Goal: Information Seeking & Learning: Learn about a topic

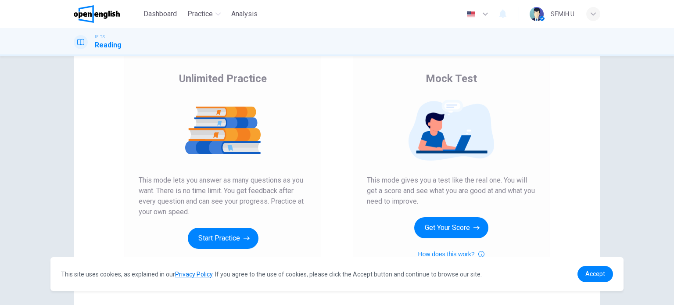
scroll to position [44, 0]
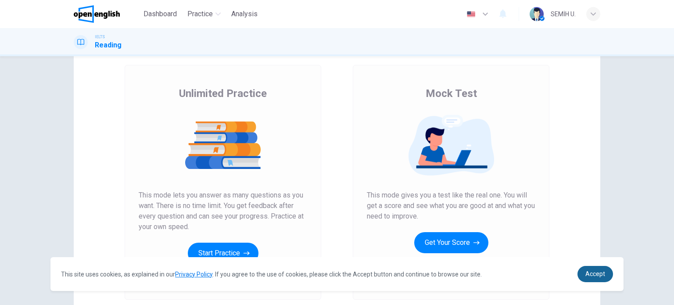
click at [590, 268] on link "Accept" at bounding box center [595, 274] width 36 height 16
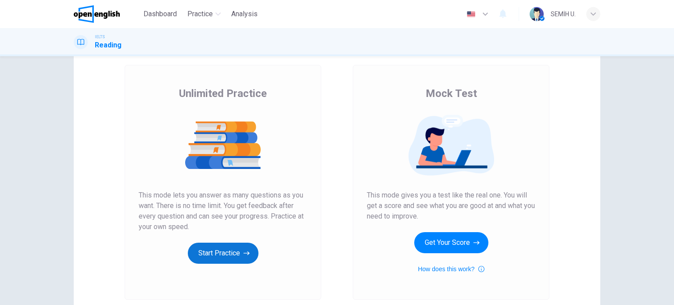
click at [216, 258] on button "Start Practice" at bounding box center [223, 253] width 71 height 21
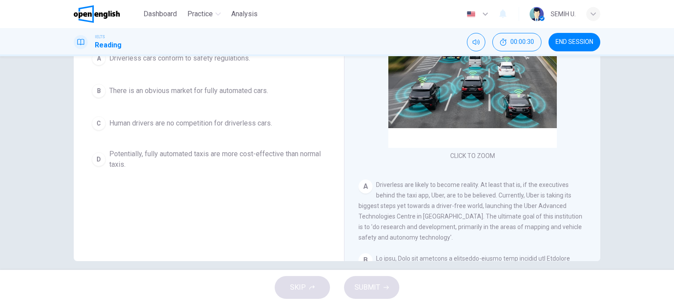
scroll to position [126, 0]
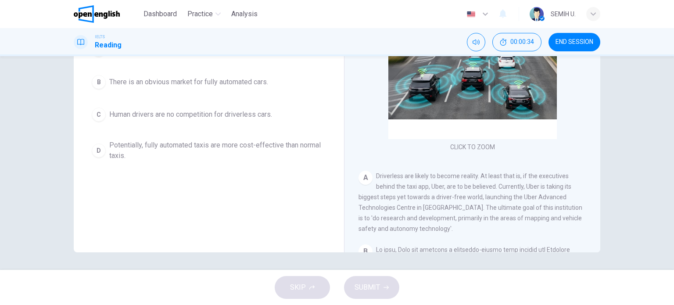
click at [508, 173] on span "Driverless are likely to become reality. At least that is, if the executives be…" at bounding box center [471, 202] width 224 height 60
drag, startPoint x: 542, startPoint y: 178, endPoint x: 549, endPoint y: 177, distance: 6.6
click at [549, 177] on span "Driverless are likely to become reality. At least that is, if the executives be…" at bounding box center [471, 202] width 224 height 60
click at [362, 180] on div "A" at bounding box center [366, 178] width 14 height 14
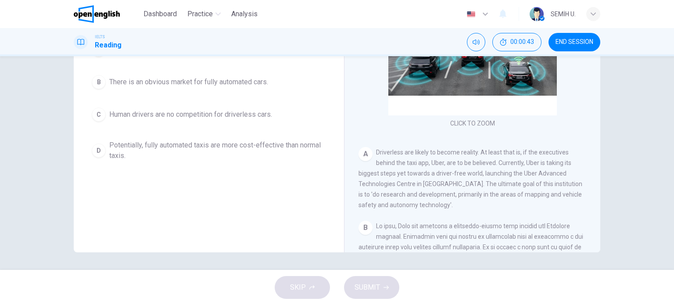
scroll to position [44, 0]
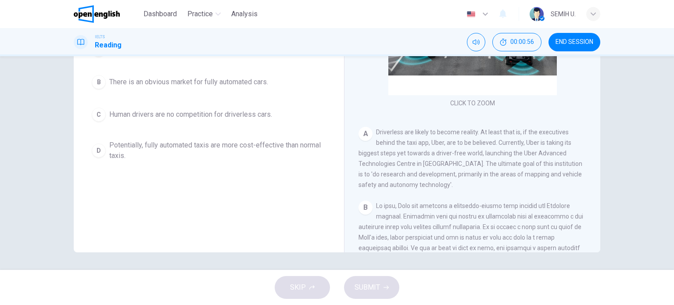
drag, startPoint x: 534, startPoint y: 131, endPoint x: 544, endPoint y: 131, distance: 10.5
click at [541, 129] on span "Driverless are likely to become reality. At least that is, if the executives be…" at bounding box center [471, 159] width 224 height 60
drag, startPoint x: 546, startPoint y: 132, endPoint x: 552, endPoint y: 135, distance: 6.7
click at [555, 133] on span "Driverless are likely to become reality. At least that is, if the executives be…" at bounding box center [471, 159] width 224 height 60
drag, startPoint x: 375, startPoint y: 187, endPoint x: 442, endPoint y: 183, distance: 66.8
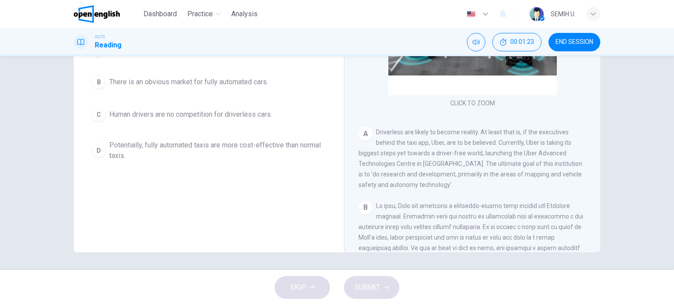
click at [424, 183] on span "Driverless are likely to become reality. At least that is, if the executives be…" at bounding box center [471, 159] width 224 height 60
click at [461, 184] on div "A Driverless are likely to become reality. At least that is, if the executives …" at bounding box center [473, 158] width 228 height 63
click at [437, 177] on span "Driverless are likely to become reality. At least that is, if the executives be…" at bounding box center [471, 159] width 224 height 60
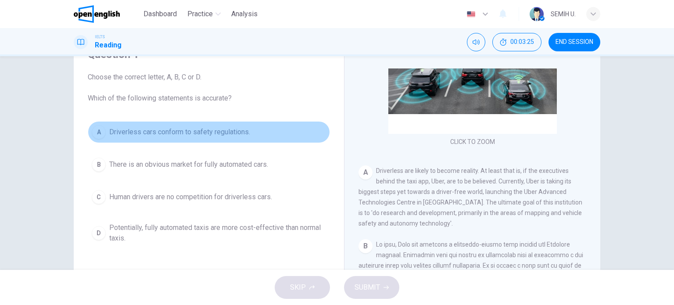
click at [210, 135] on span "Driverless cars conform to safety regulations." at bounding box center [179, 132] width 141 height 11
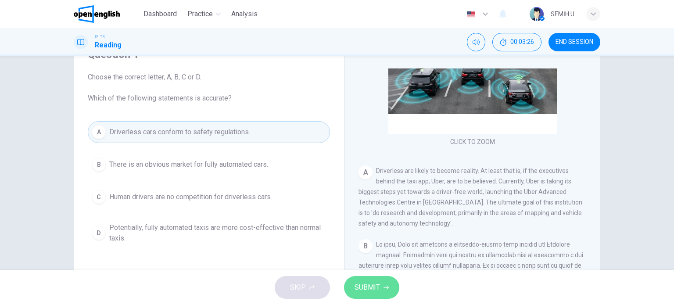
click at [376, 292] on span "SUBMIT" at bounding box center [367, 287] width 25 height 12
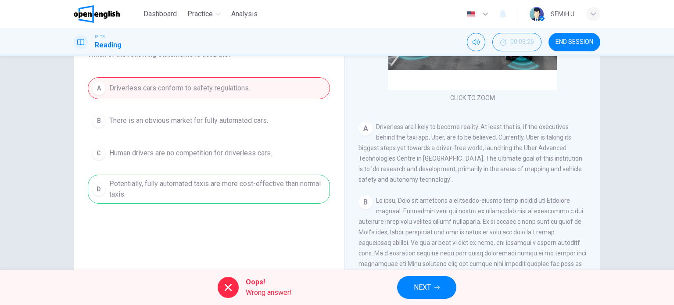
scroll to position [132, 0]
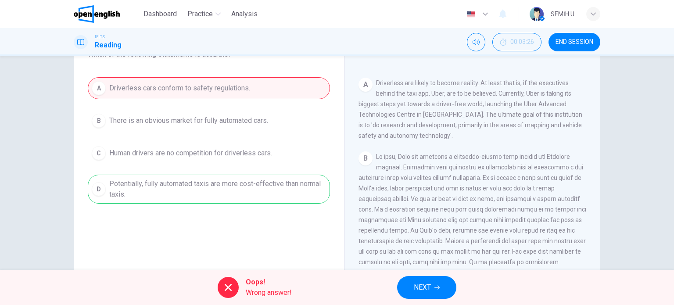
click at [216, 185] on div "A Driverless cars conform to safety regulations. B There is an obvious market f…" at bounding box center [209, 140] width 242 height 126
click at [411, 283] on button "NEXT" at bounding box center [426, 287] width 59 height 23
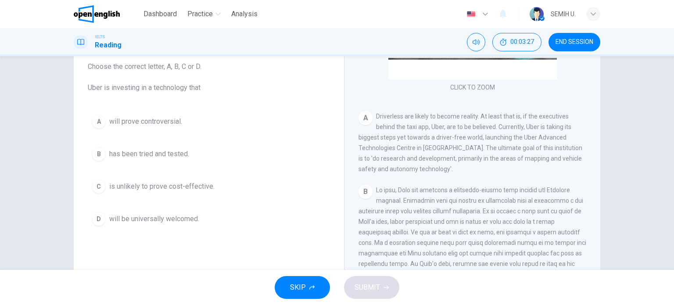
scroll to position [44, 0]
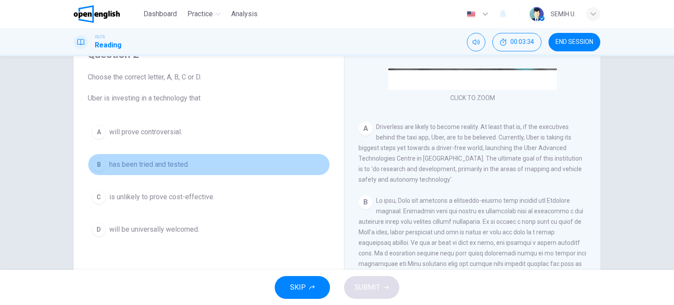
drag, startPoint x: 129, startPoint y: 166, endPoint x: 134, endPoint y: 168, distance: 5.6
click at [134, 168] on span "has been tried and tested." at bounding box center [149, 164] width 80 height 11
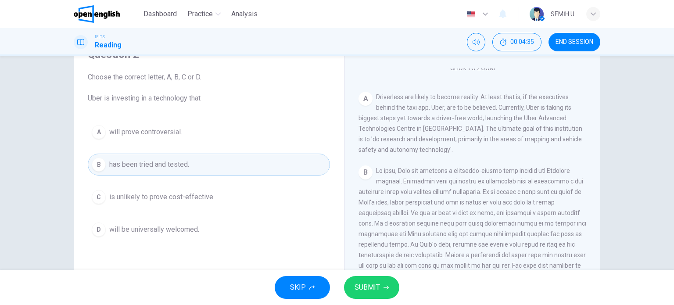
scroll to position [176, 0]
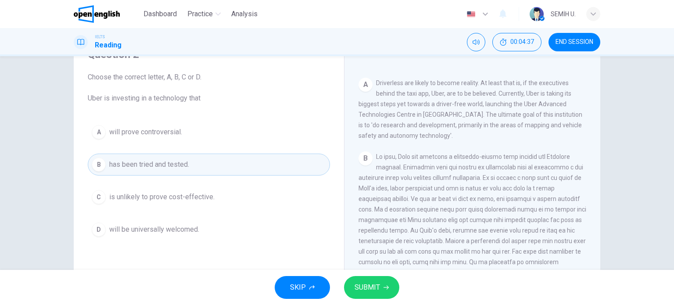
drag, startPoint x: 448, startPoint y: 154, endPoint x: 461, endPoint y: 158, distance: 13.6
click at [461, 158] on div "B" at bounding box center [473, 224] width 228 height 147
drag, startPoint x: 469, startPoint y: 159, endPoint x: 509, endPoint y: 159, distance: 39.9
click at [507, 158] on span at bounding box center [473, 225] width 228 height 144
click at [462, 179] on span at bounding box center [473, 225] width 228 height 144
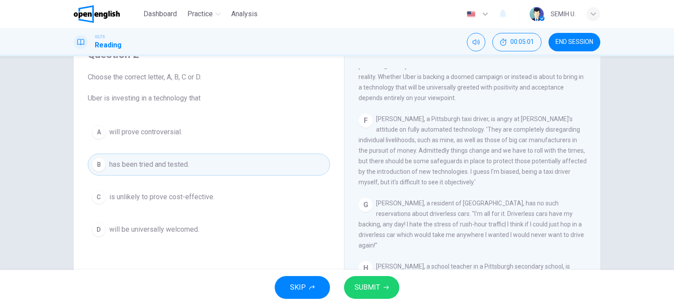
scroll to position [126, 0]
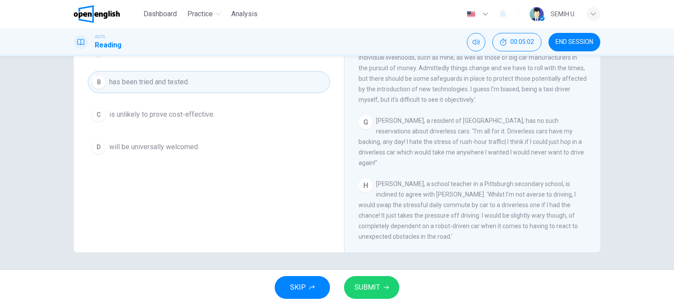
click at [559, 47] on button "END SESSION" at bounding box center [575, 42] width 52 height 18
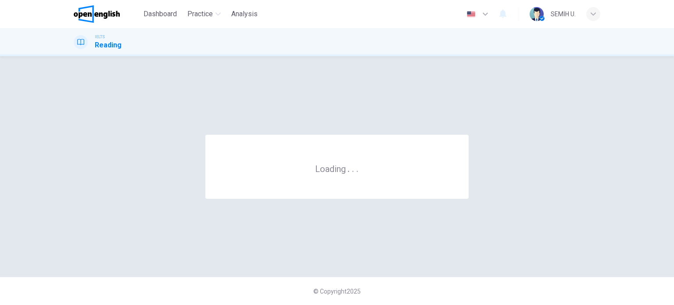
scroll to position [0, 0]
